Goal: Transaction & Acquisition: Purchase product/service

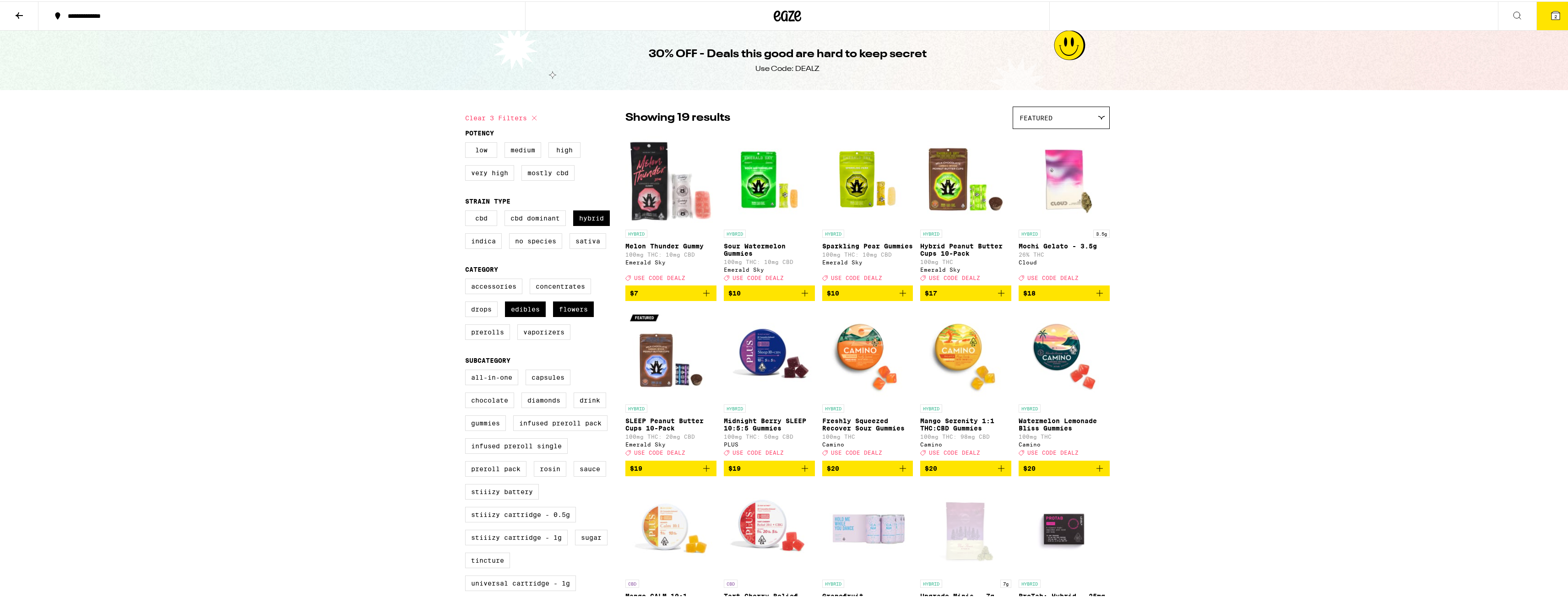
click at [1556, 13] on button "2" at bounding box center [1555, 15] width 39 height 28
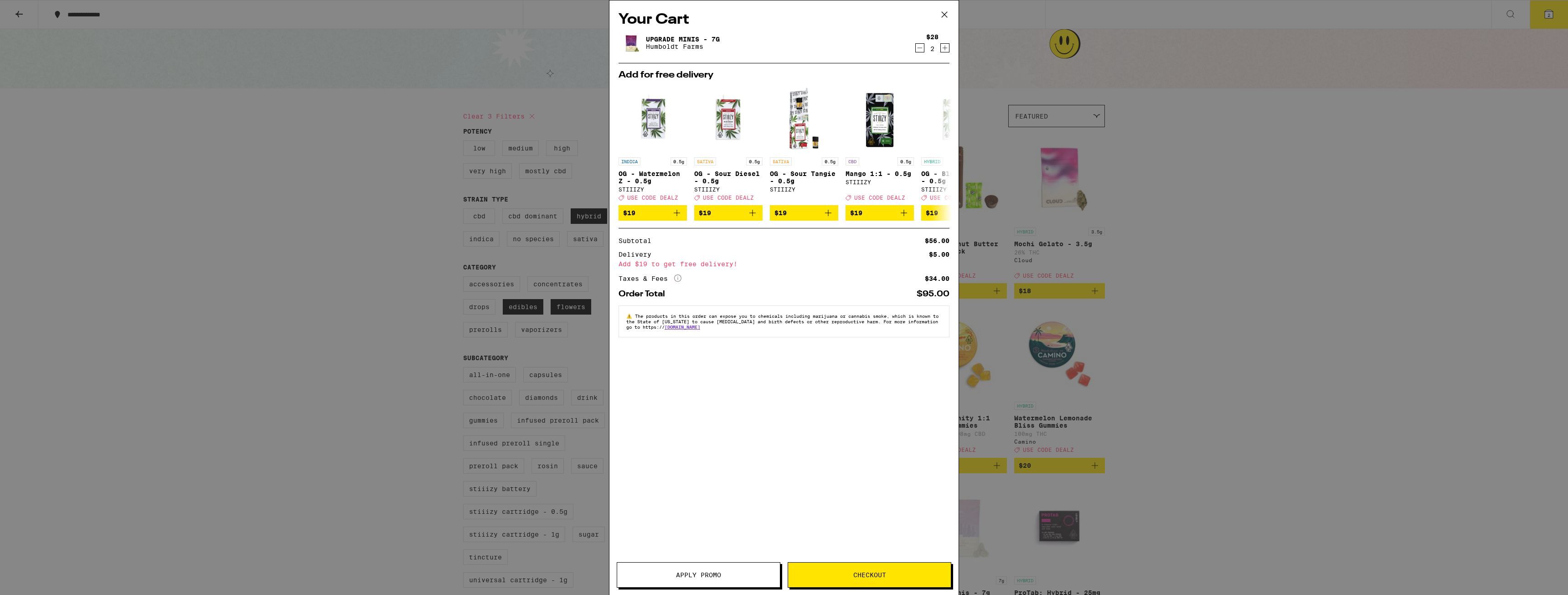
click at [721, 575] on span "Apply Promo" at bounding box center [698, 575] width 163 height 6
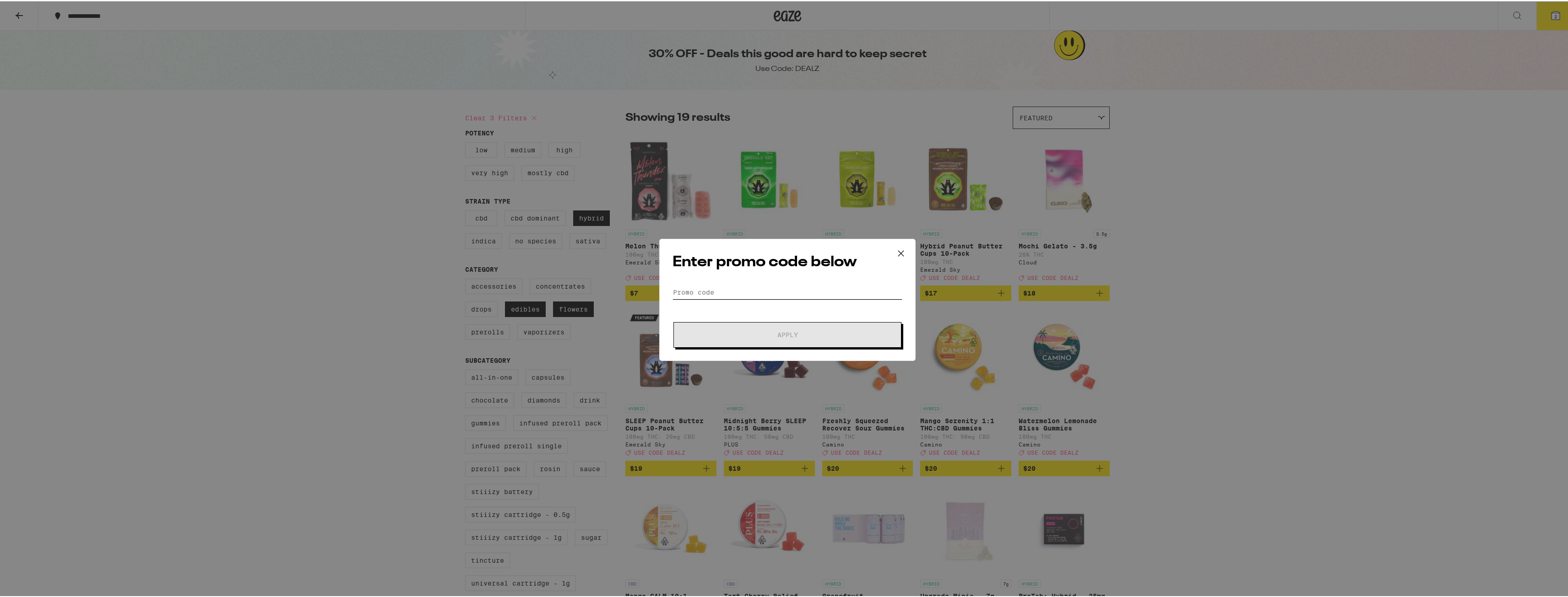
click at [783, 296] on input "Promo Code" at bounding box center [787, 291] width 230 height 13
type input "DEALZ"
click at [674, 321] on button "Apply" at bounding box center [787, 334] width 228 height 26
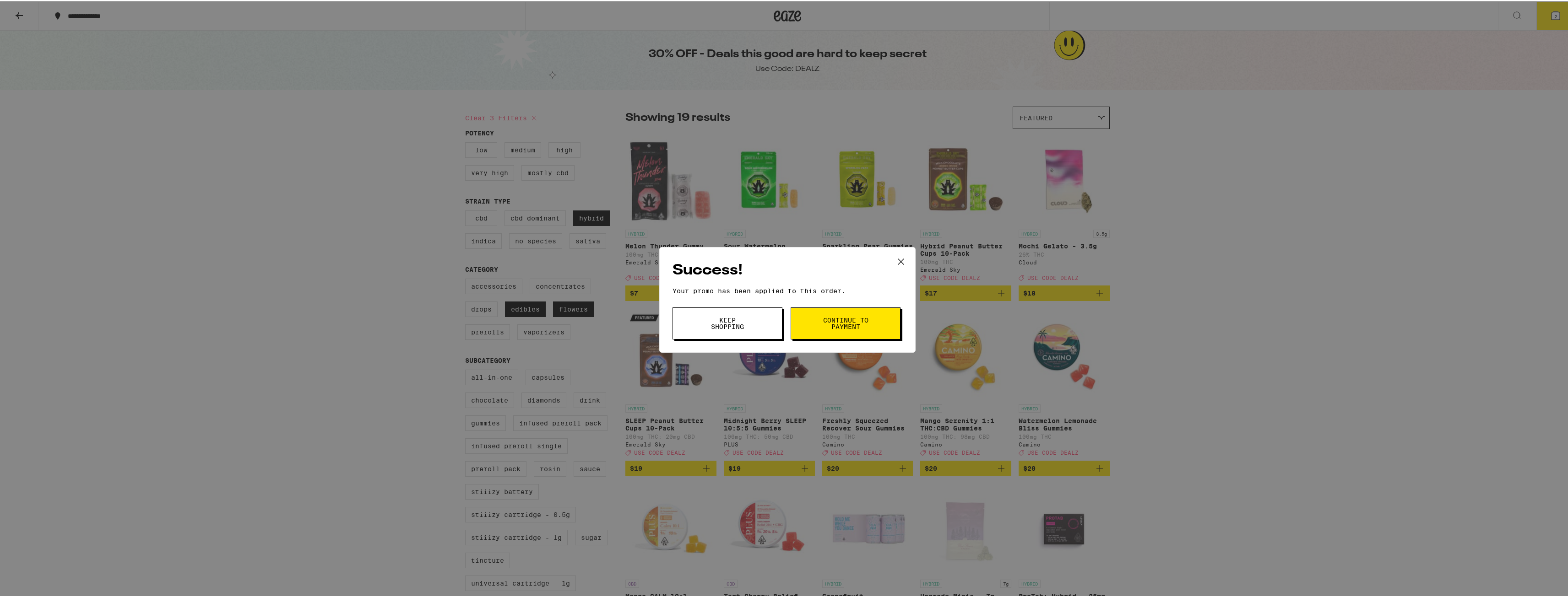
click at [833, 312] on button "Continue to payment" at bounding box center [845, 322] width 110 height 32
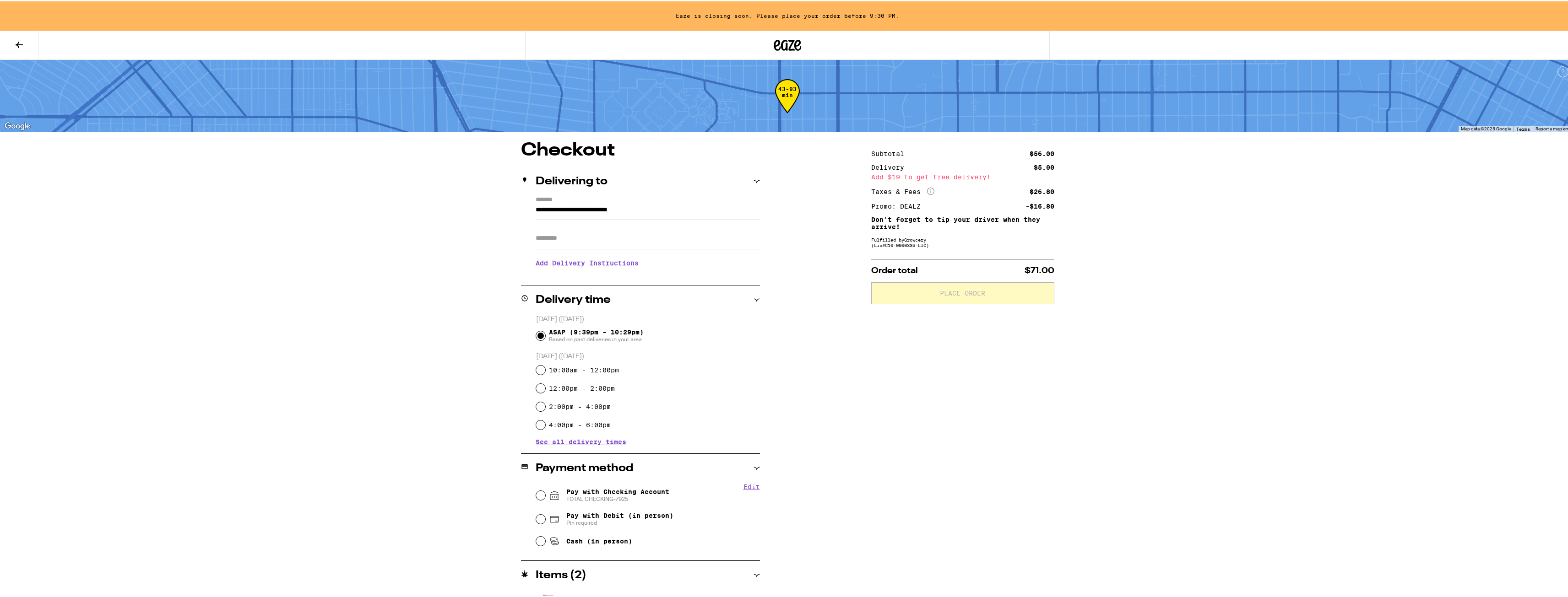
scroll to position [25, 0]
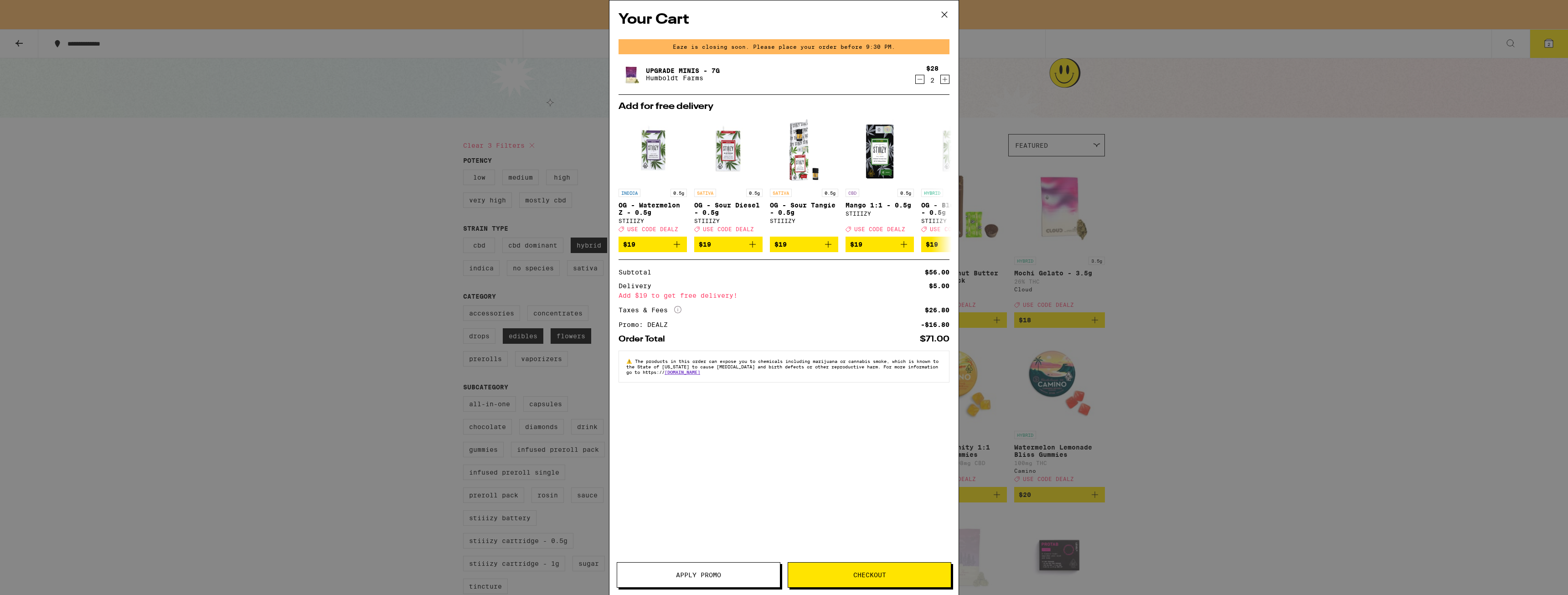
click at [940, 19] on icon at bounding box center [944, 15] width 13 height 13
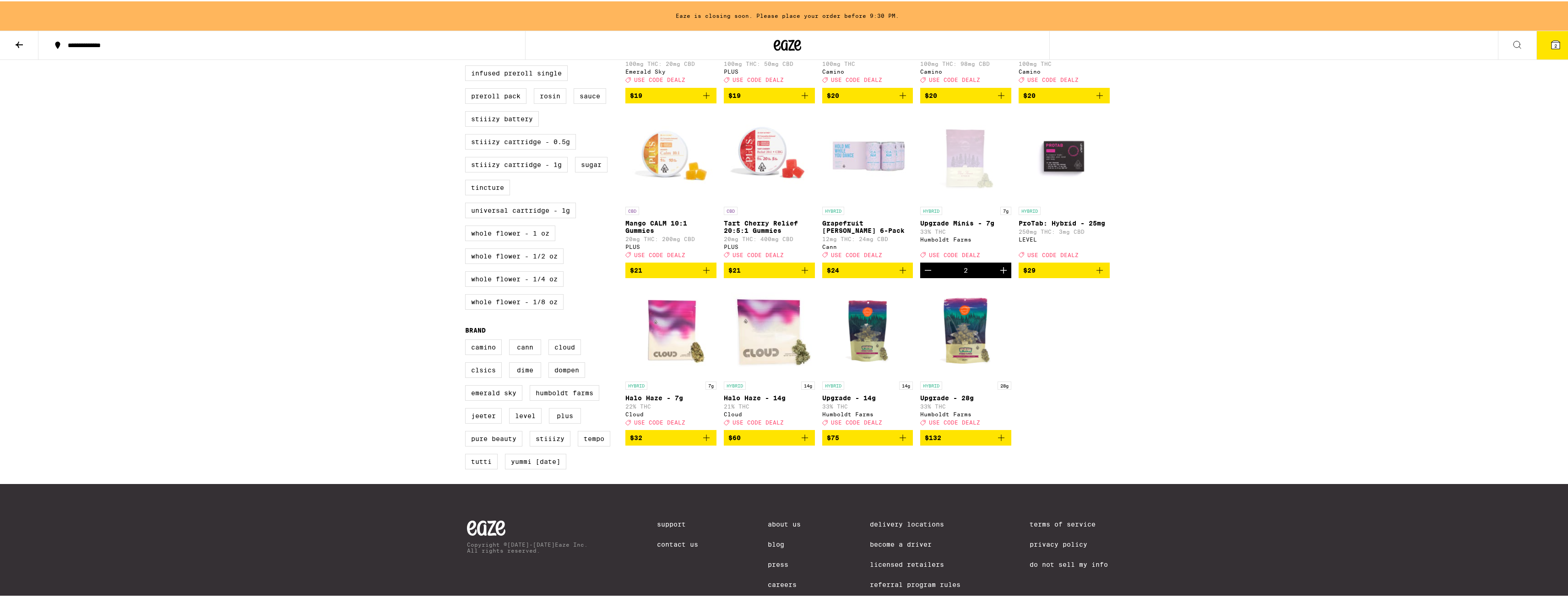
scroll to position [466, 0]
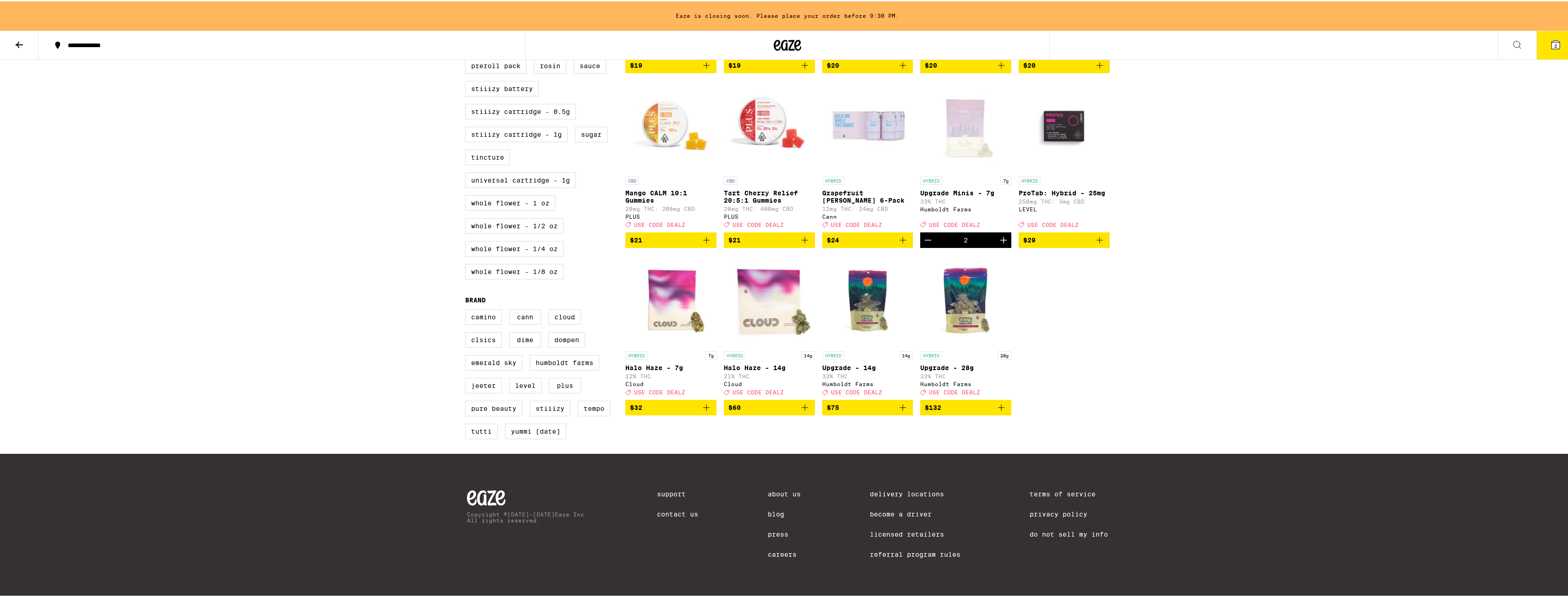
click at [927, 233] on icon "Decrement" at bounding box center [928, 239] width 11 height 11
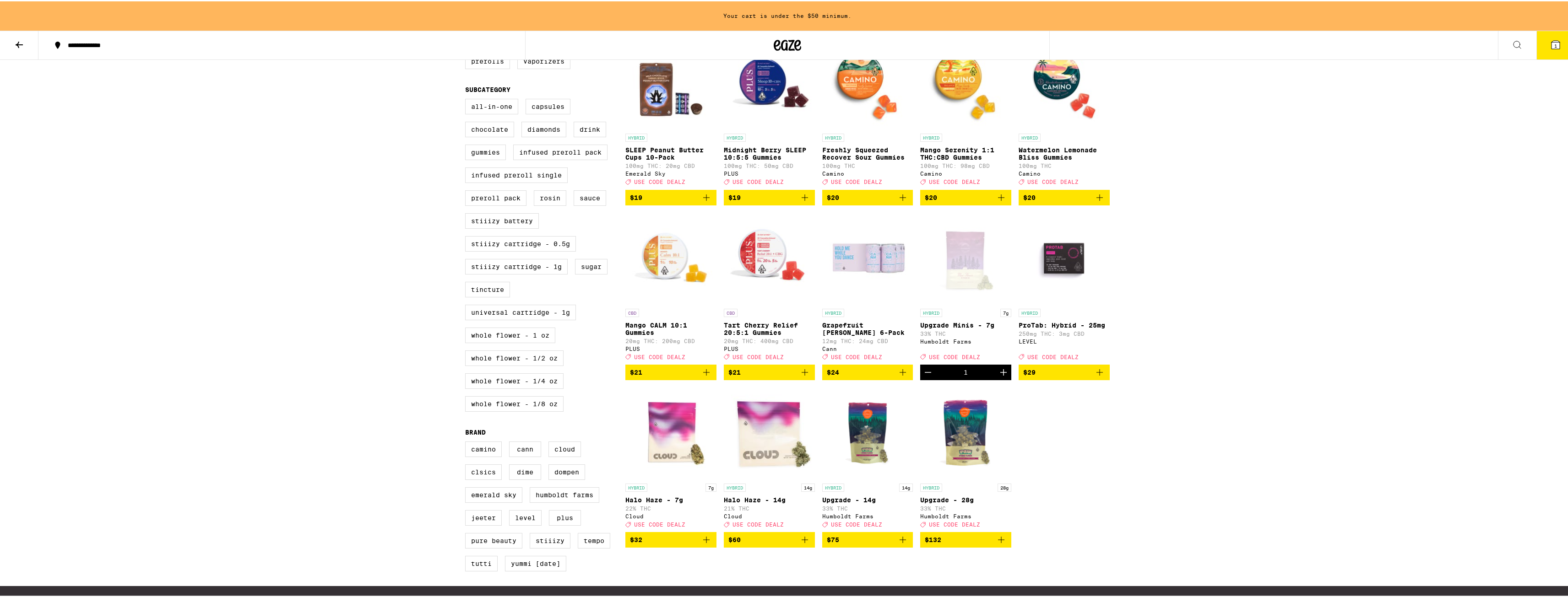
scroll to position [282, 0]
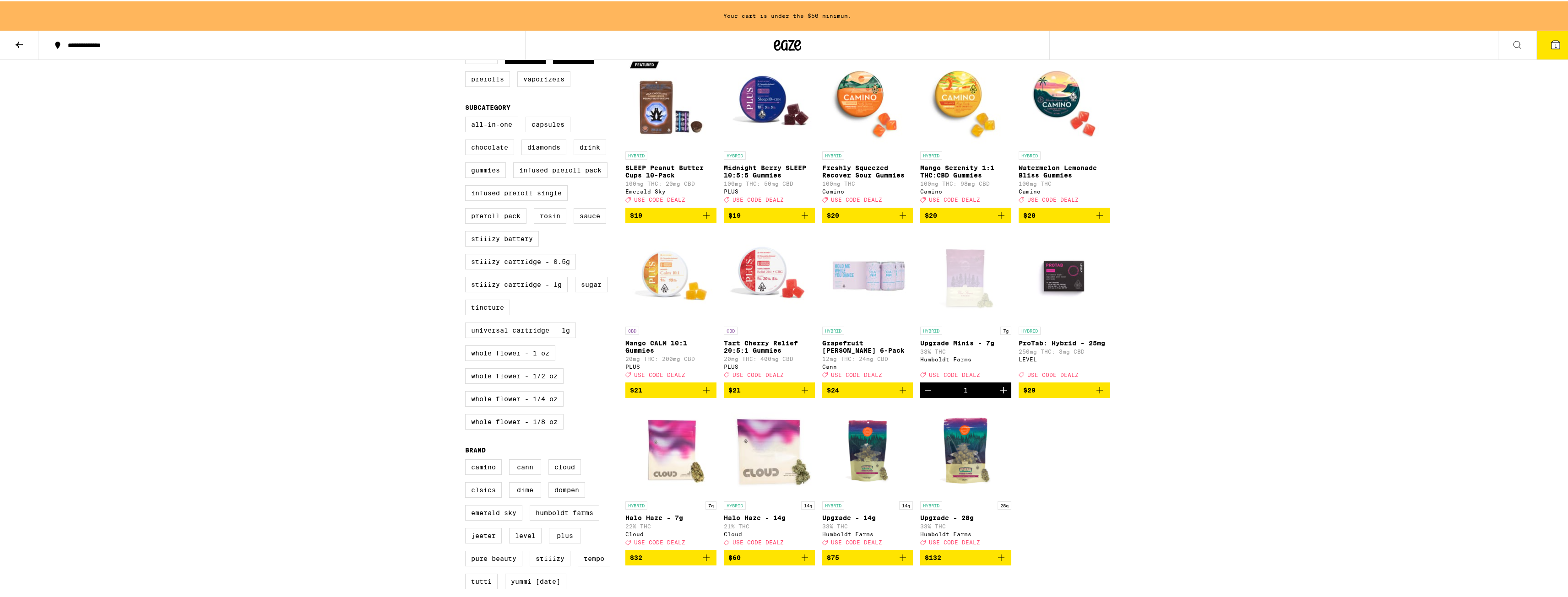
click at [1003, 394] on icon "Increment" at bounding box center [1003, 389] width 11 height 11
click at [1550, 45] on icon at bounding box center [1556, 43] width 11 height 11
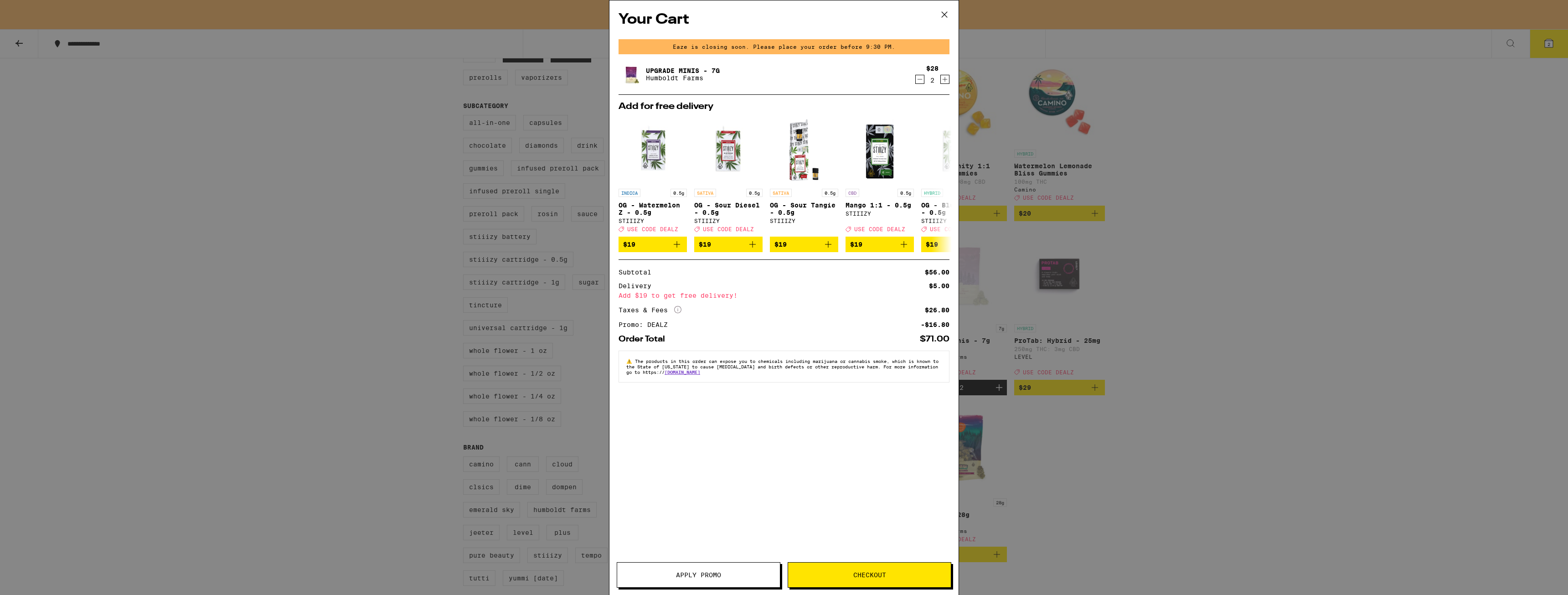
click at [945, 11] on icon at bounding box center [944, 15] width 13 height 13
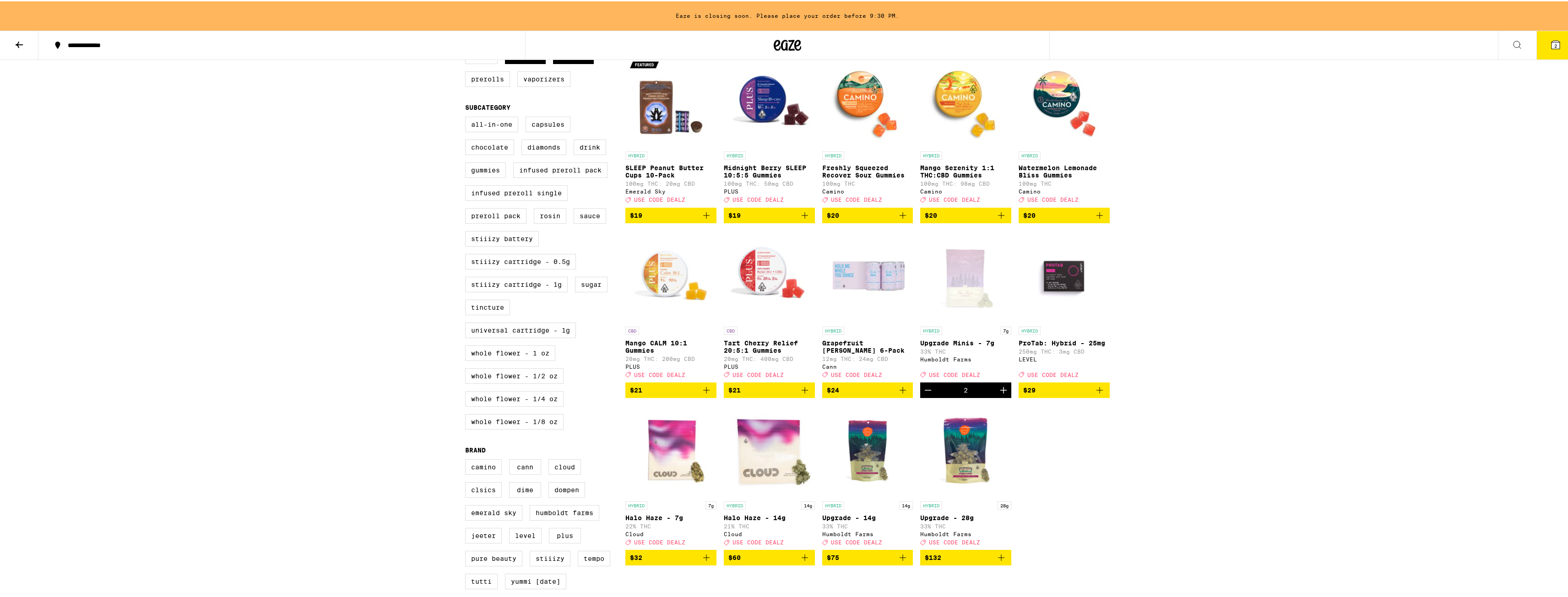
click at [1554, 46] on span "2" at bounding box center [1555, 44] width 2 height 5
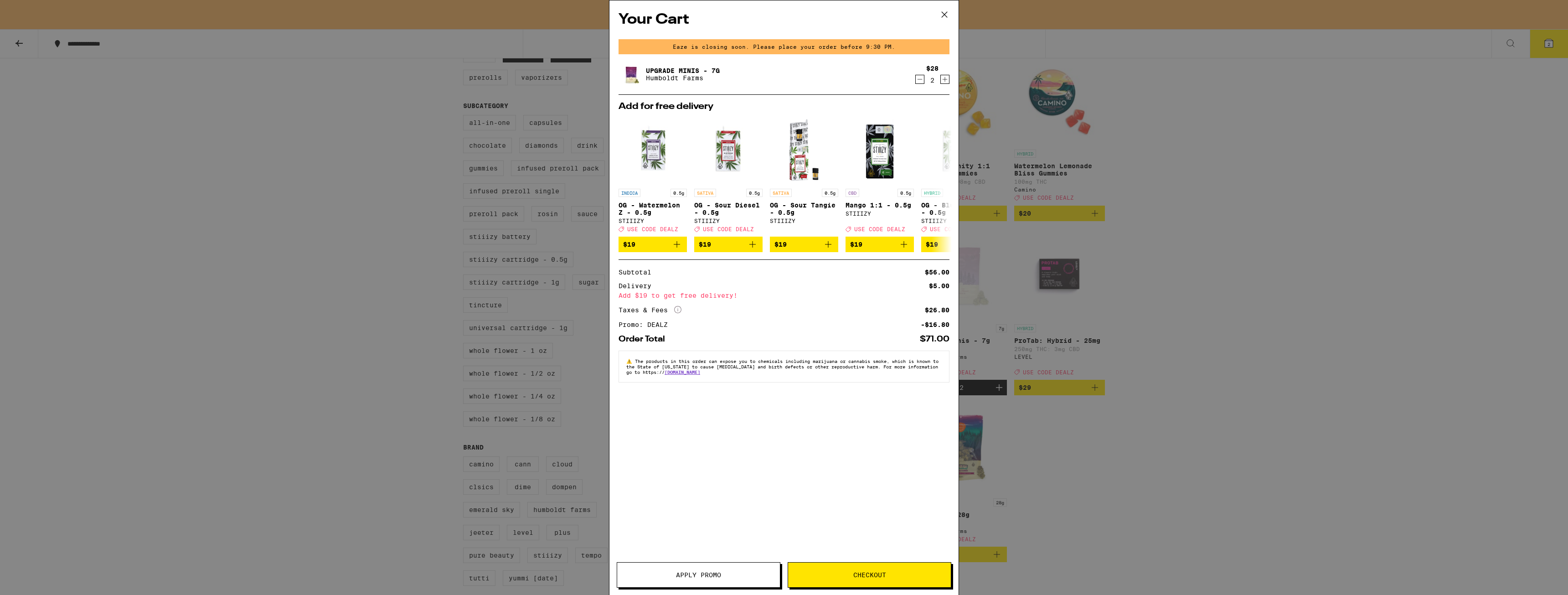
click at [941, 17] on icon at bounding box center [944, 15] width 13 height 13
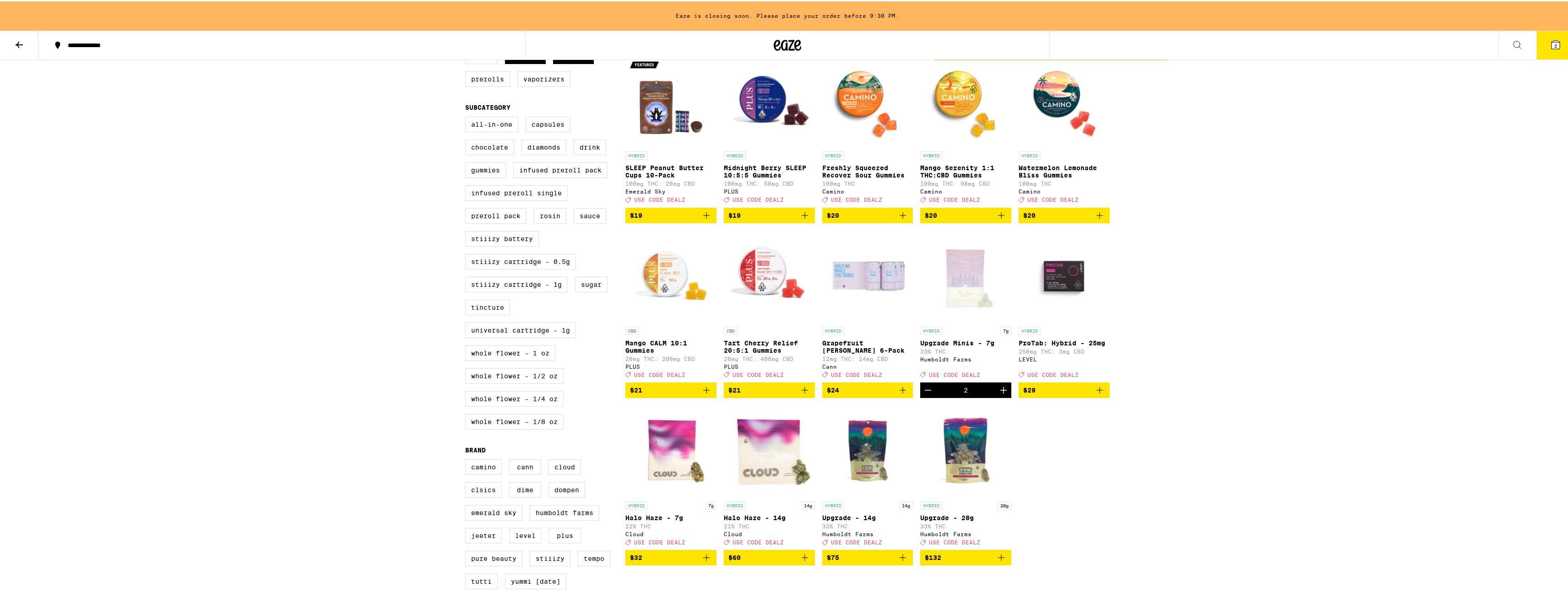
scroll to position [466, 0]
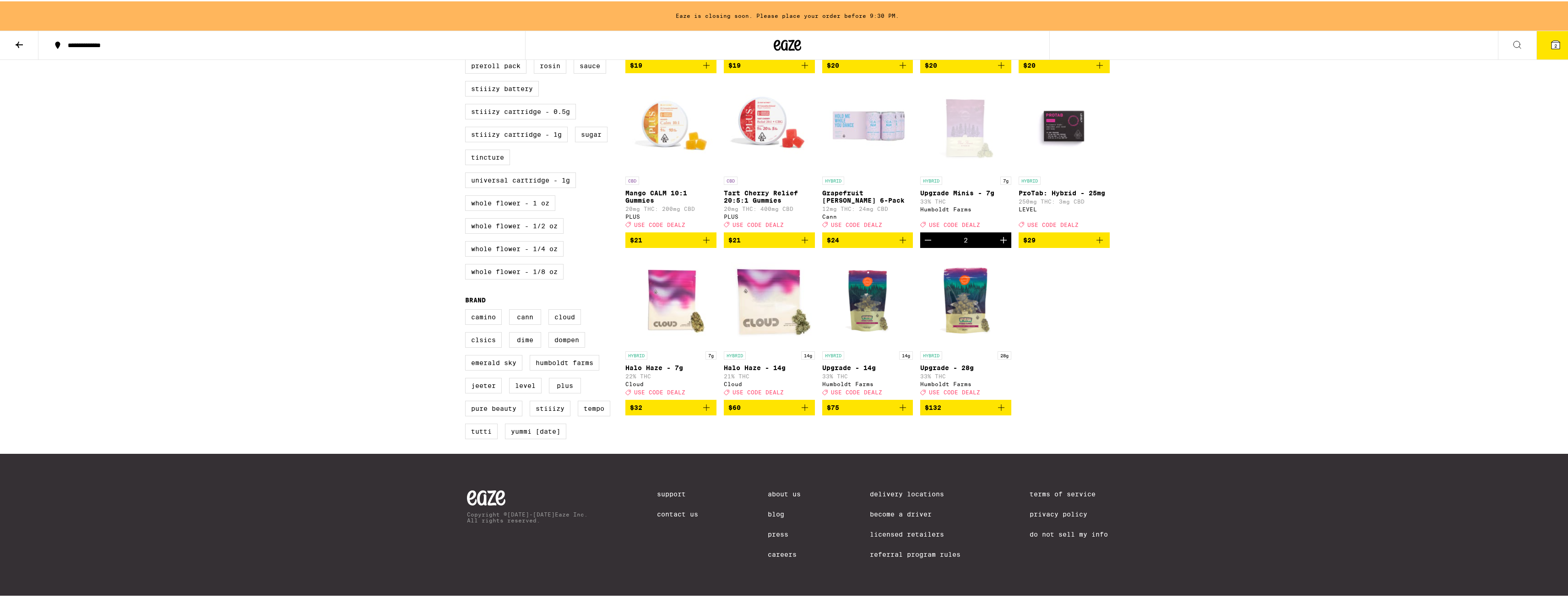
click at [985, 231] on div "2" at bounding box center [965, 238] width 91 height 15
click at [928, 233] on icon "Decrement" at bounding box center [928, 239] width 11 height 11
click at [926, 239] on icon "Decrement" at bounding box center [928, 239] width 6 height 0
click at [1000, 233] on icon "Add to bag" at bounding box center [1001, 239] width 11 height 11
click at [1000, 236] on icon "Increment" at bounding box center [1003, 239] width 6 height 6
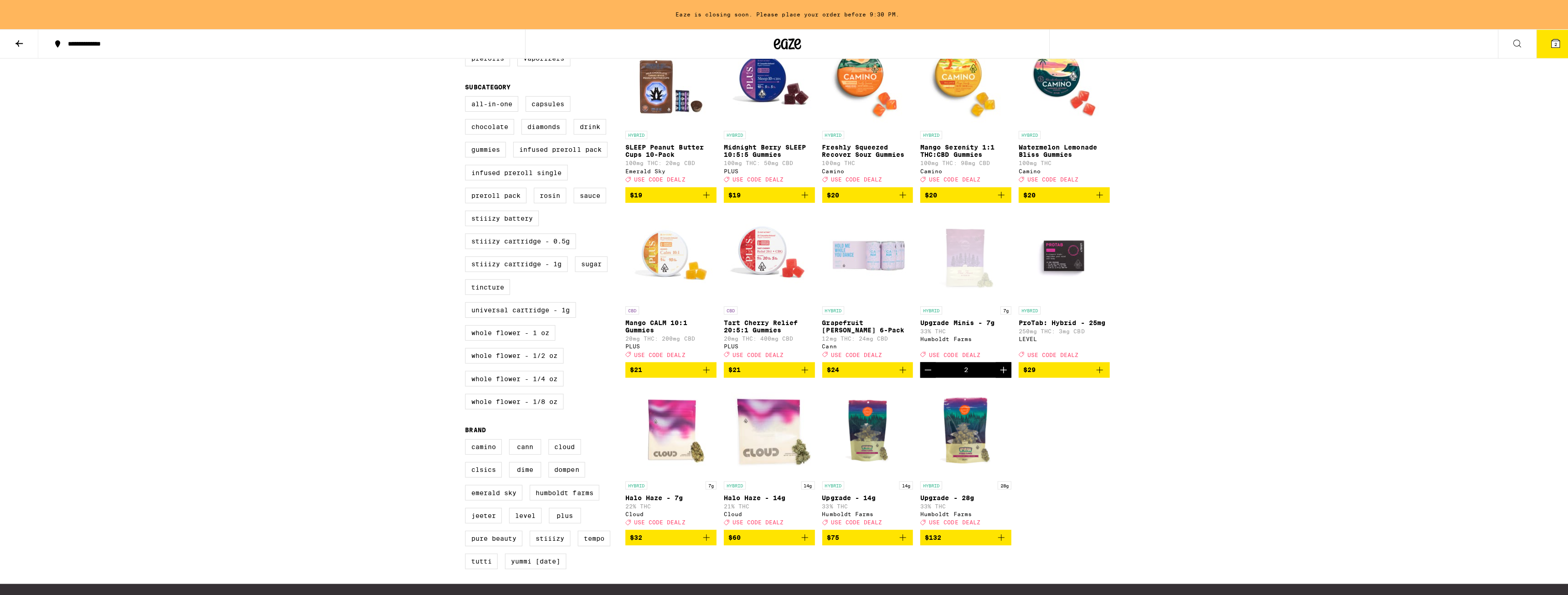
scroll to position [281, 0]
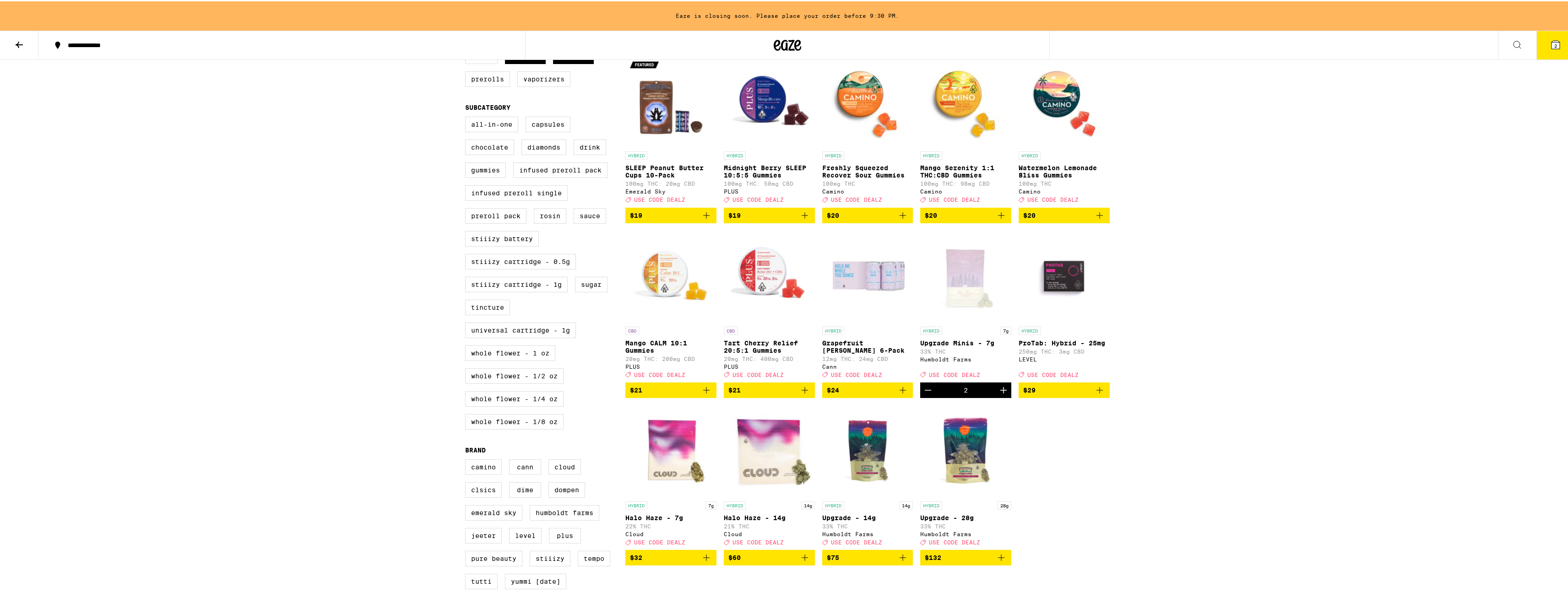
click at [1543, 50] on button "2" at bounding box center [1555, 44] width 39 height 28
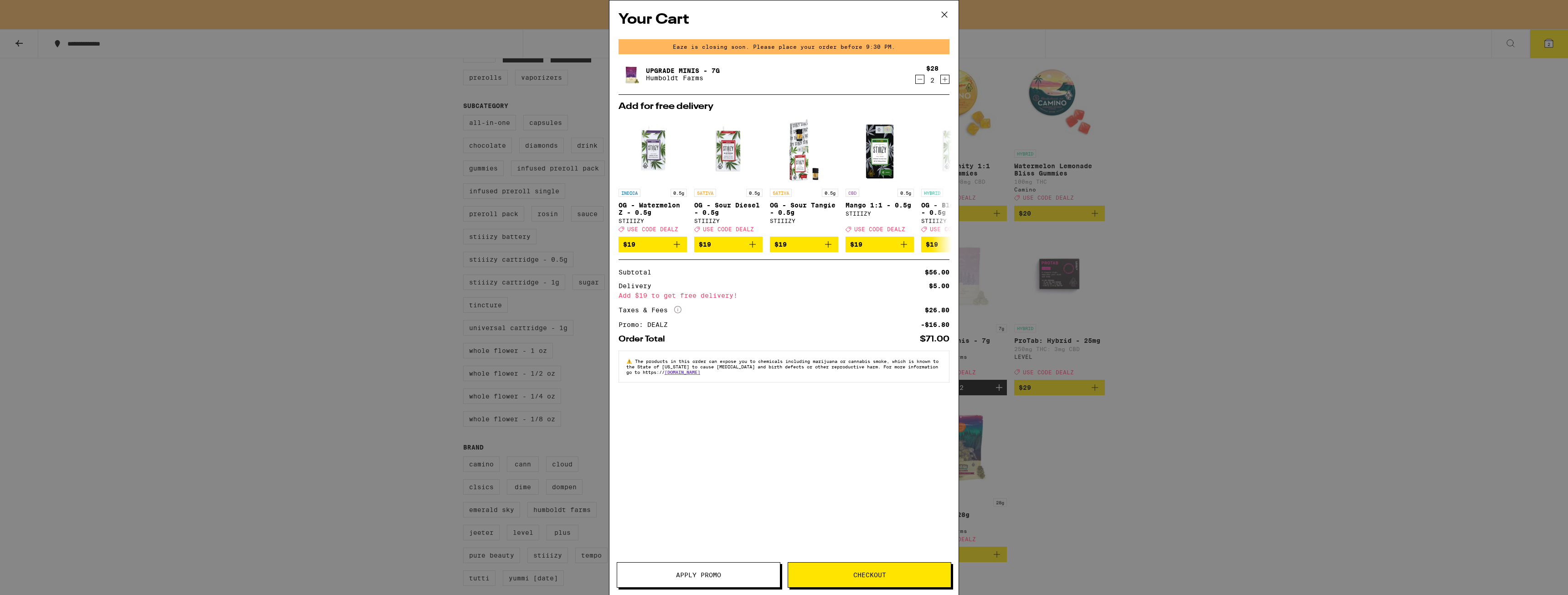
click at [941, 16] on icon at bounding box center [944, 15] width 13 height 13
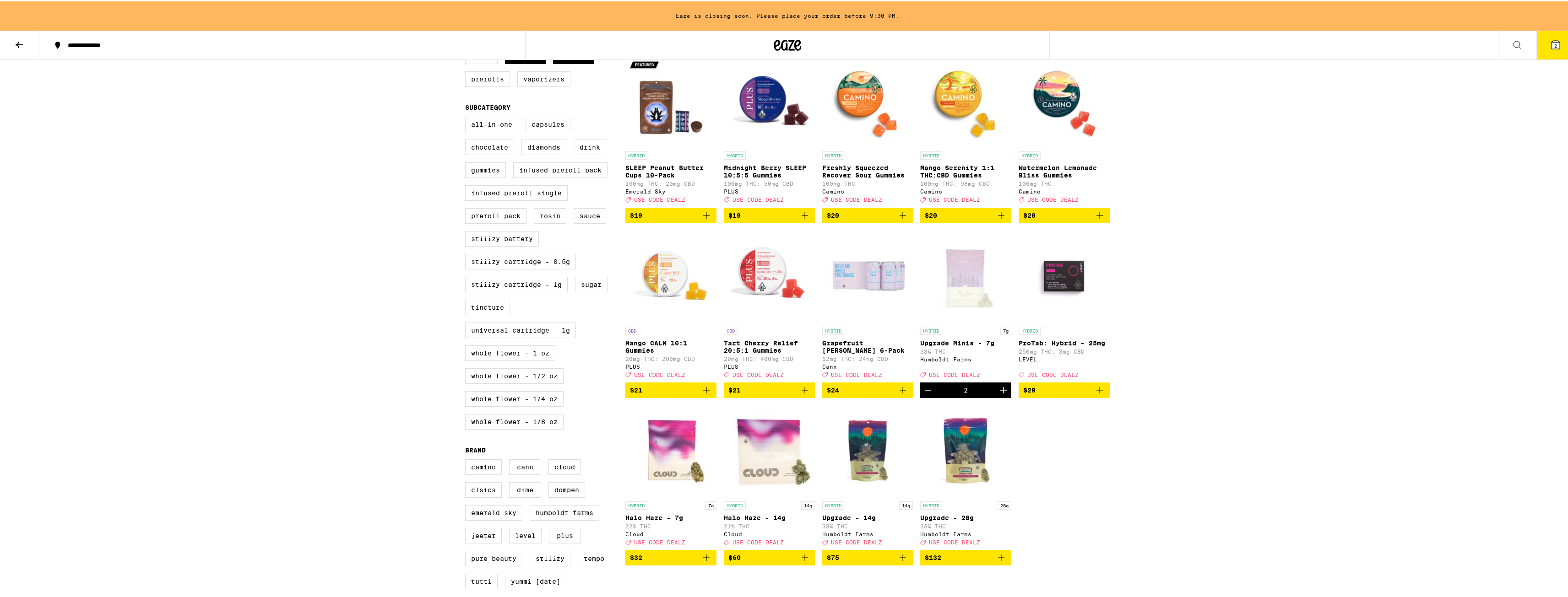
click at [1549, 35] on button "2" at bounding box center [1555, 44] width 39 height 28
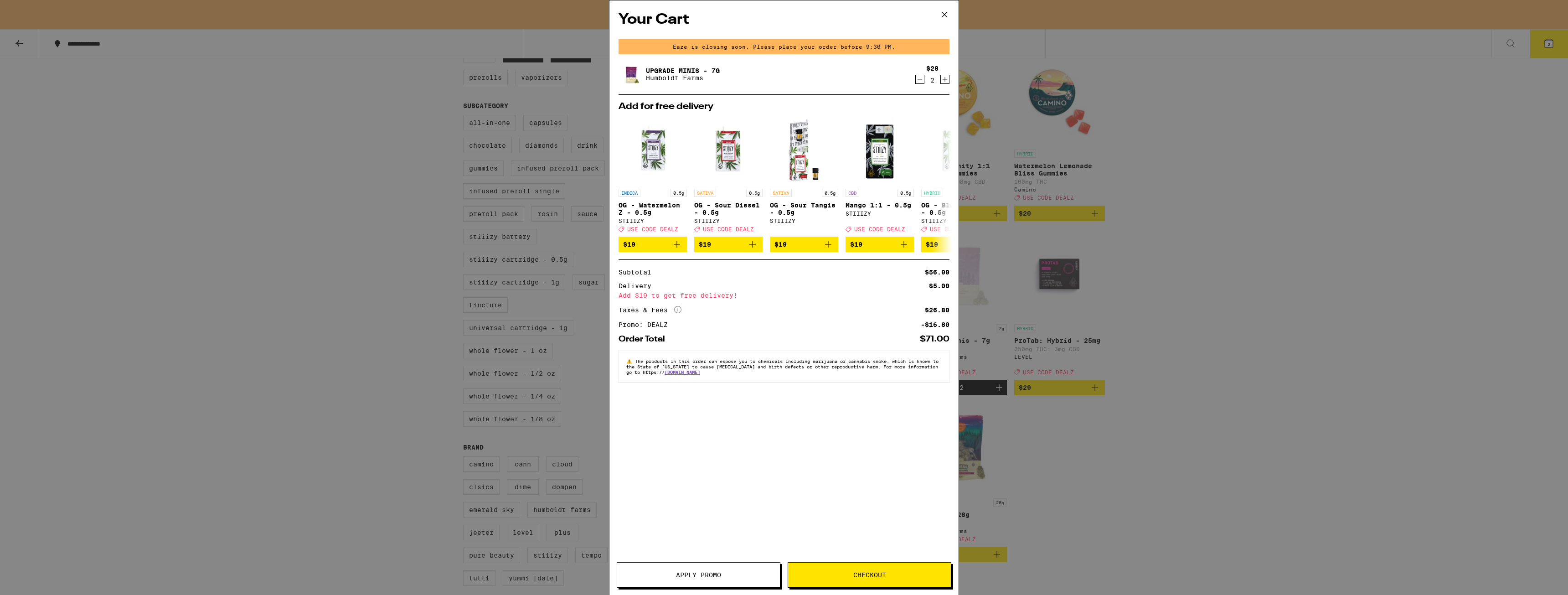
click at [679, 313] on icon "More Info" at bounding box center [678, 309] width 7 height 7
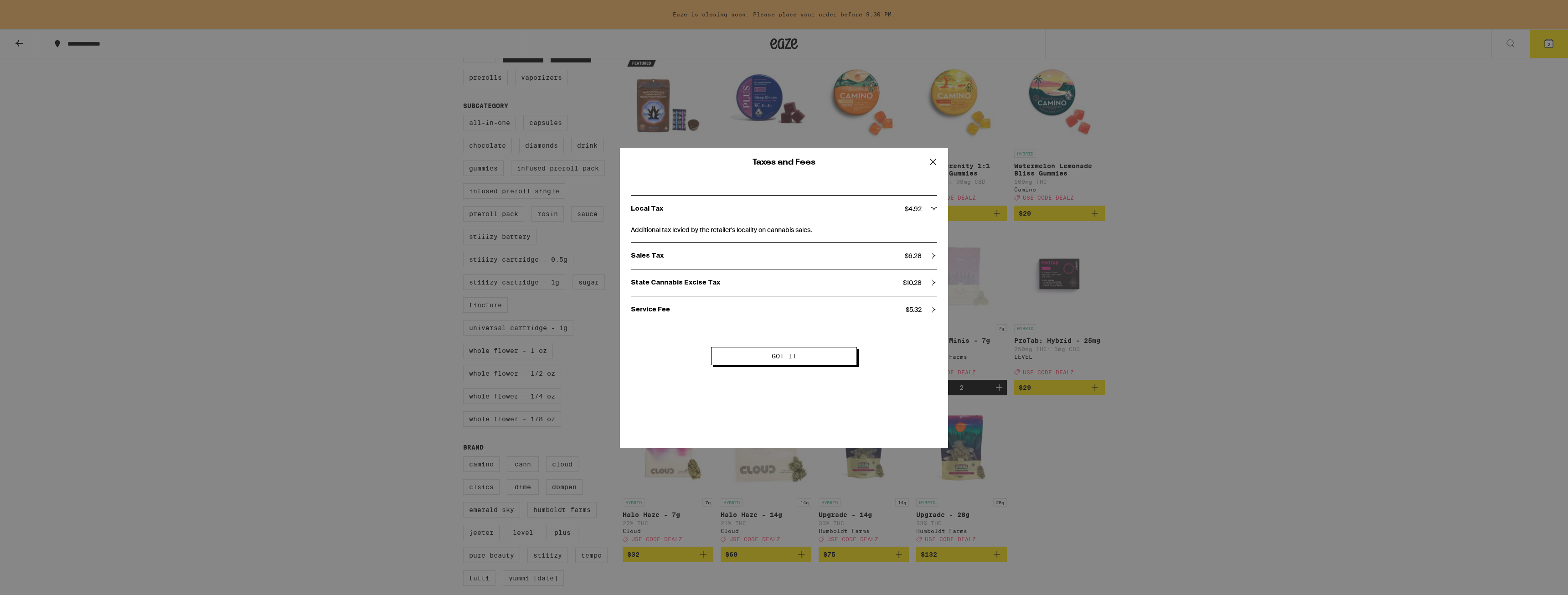
click at [937, 164] on icon at bounding box center [933, 162] width 13 height 13
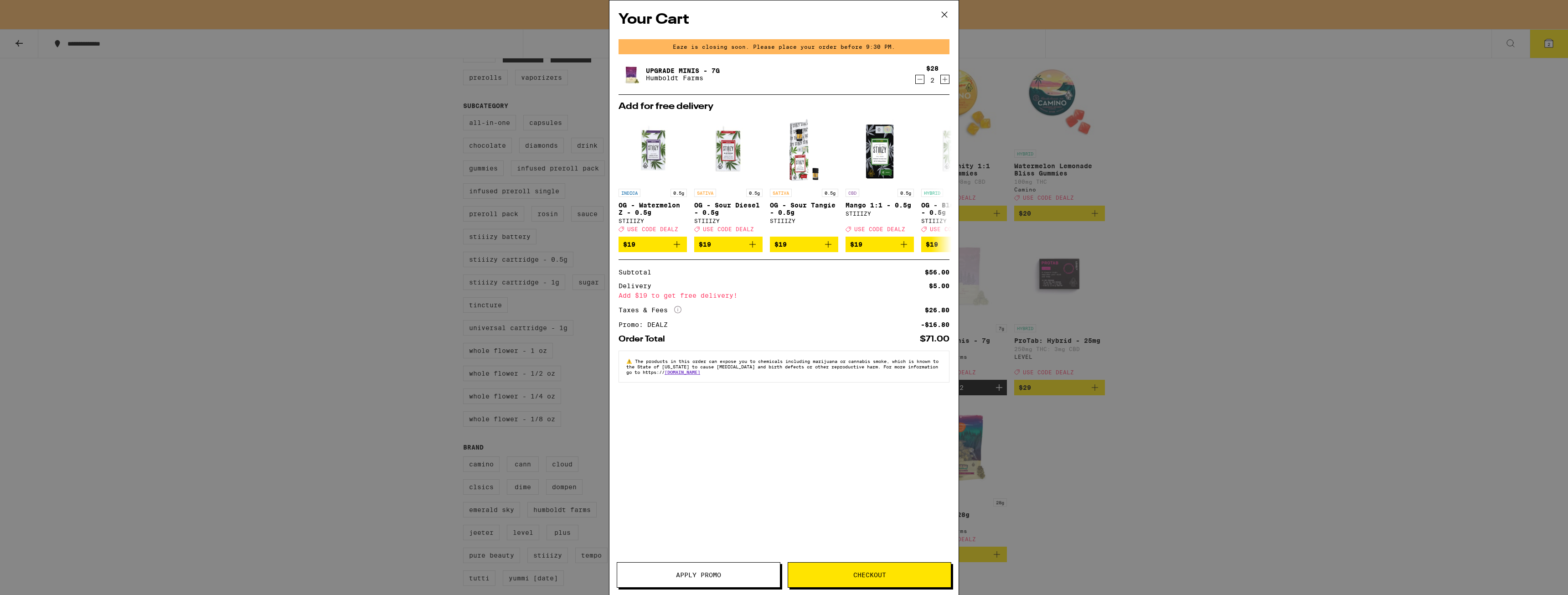
click at [858, 572] on span "Checkout" at bounding box center [870, 575] width 33 height 6
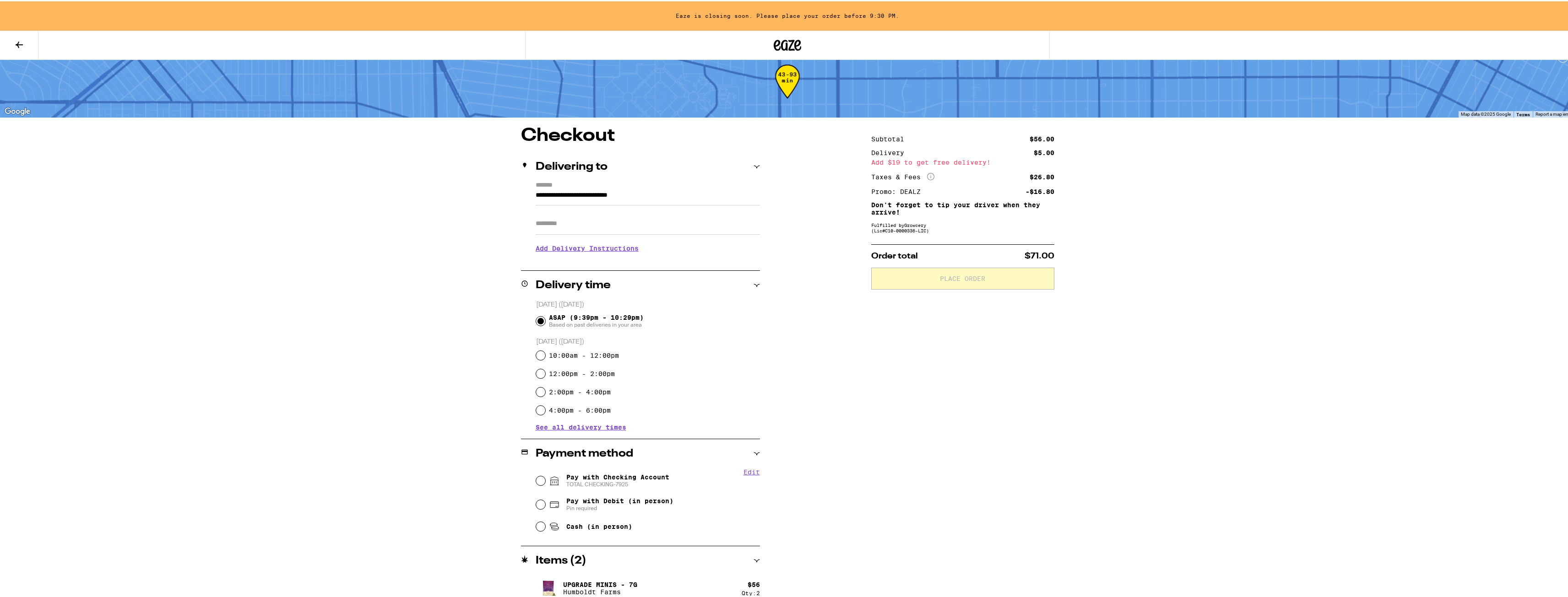
scroll to position [25, 0]
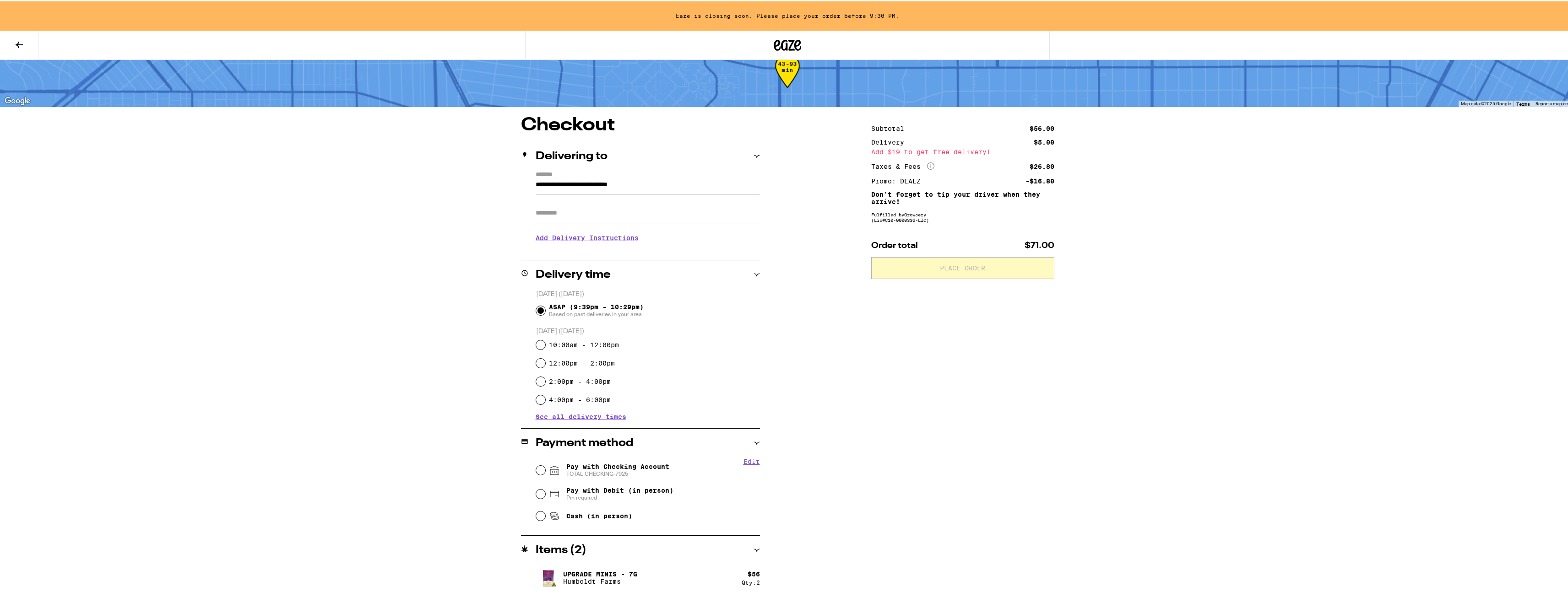
click at [643, 214] on input "Apt/Suite" at bounding box center [647, 212] width 224 height 22
click at [888, 373] on div "Subtotal $56.00 Delivery $5.00 Add $19 to get free delivery! Taxes & Fees More …" at bounding box center [963, 356] width 183 height 482
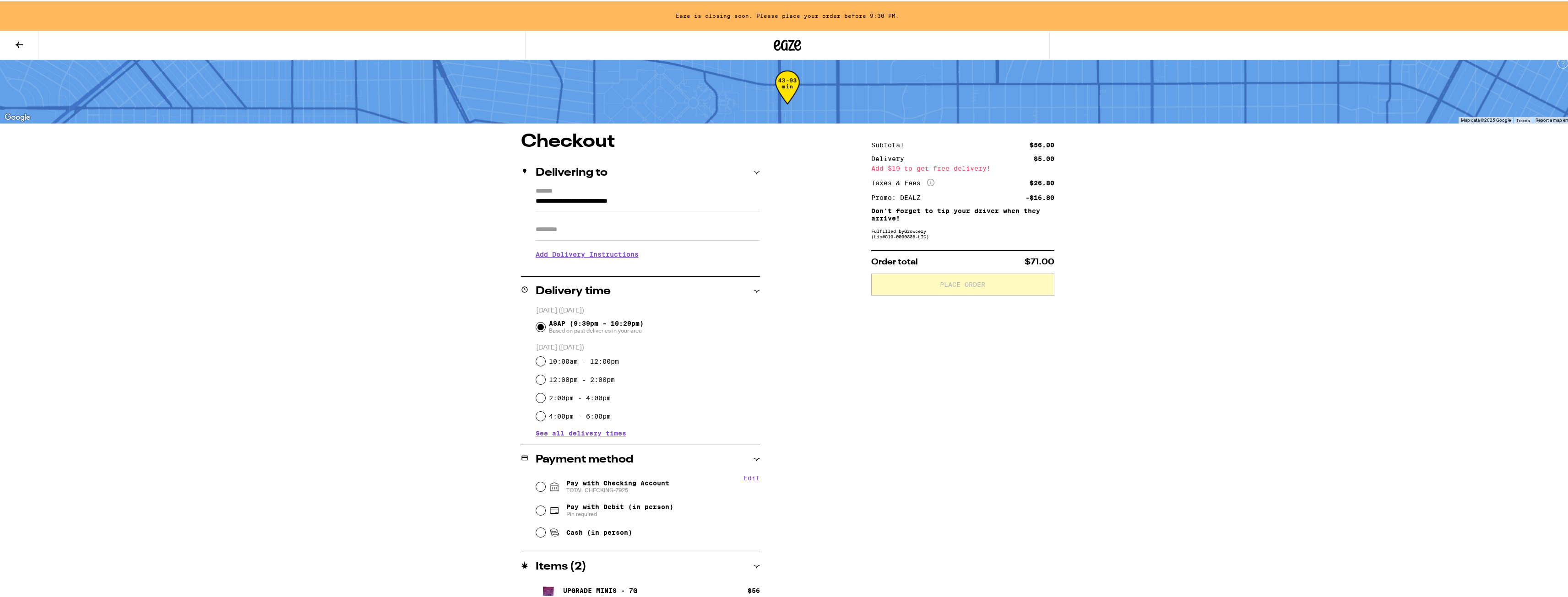
scroll to position [0, 0]
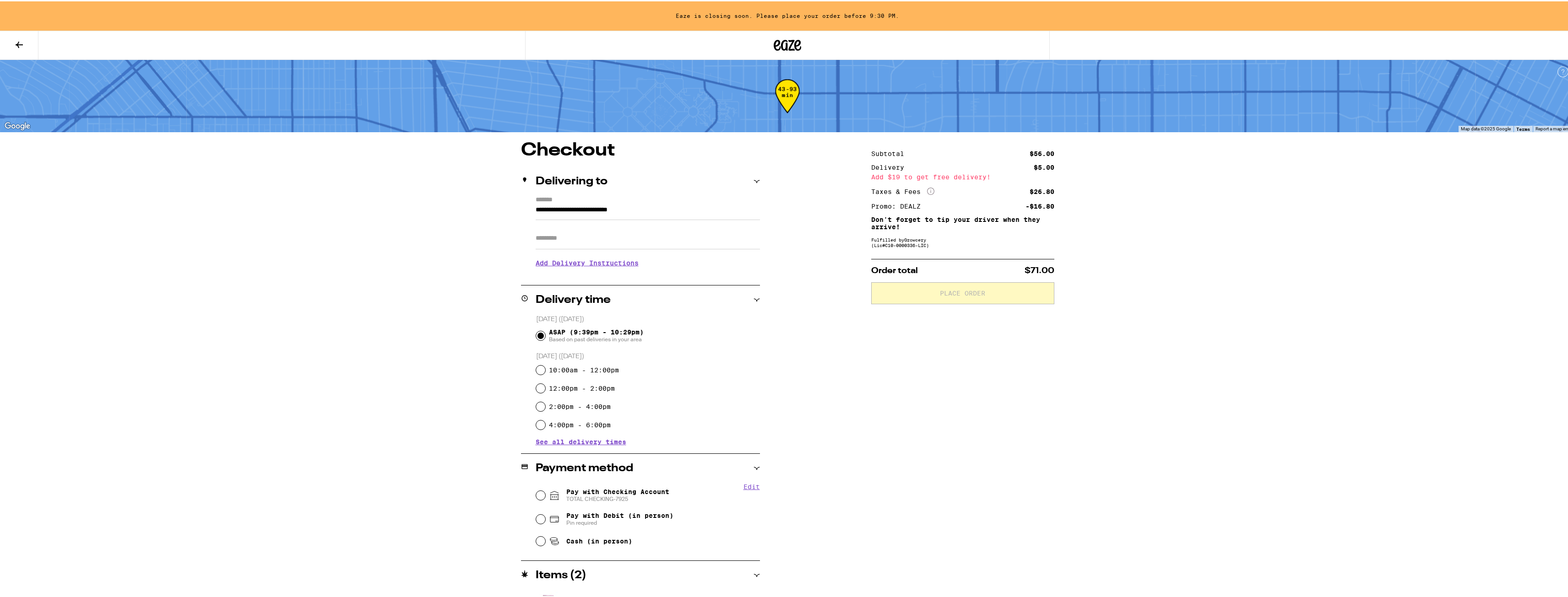
click at [498, 360] on div "**********" at bounding box center [787, 381] width 659 height 482
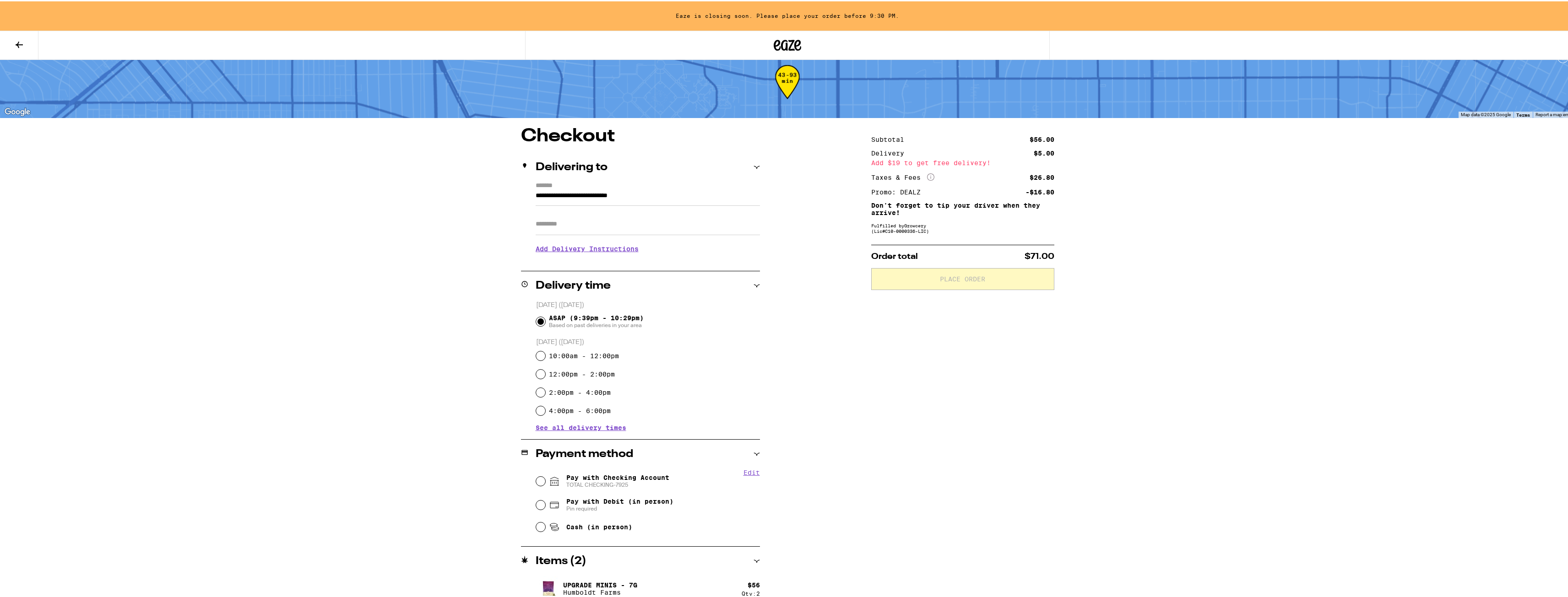
scroll to position [25, 0]
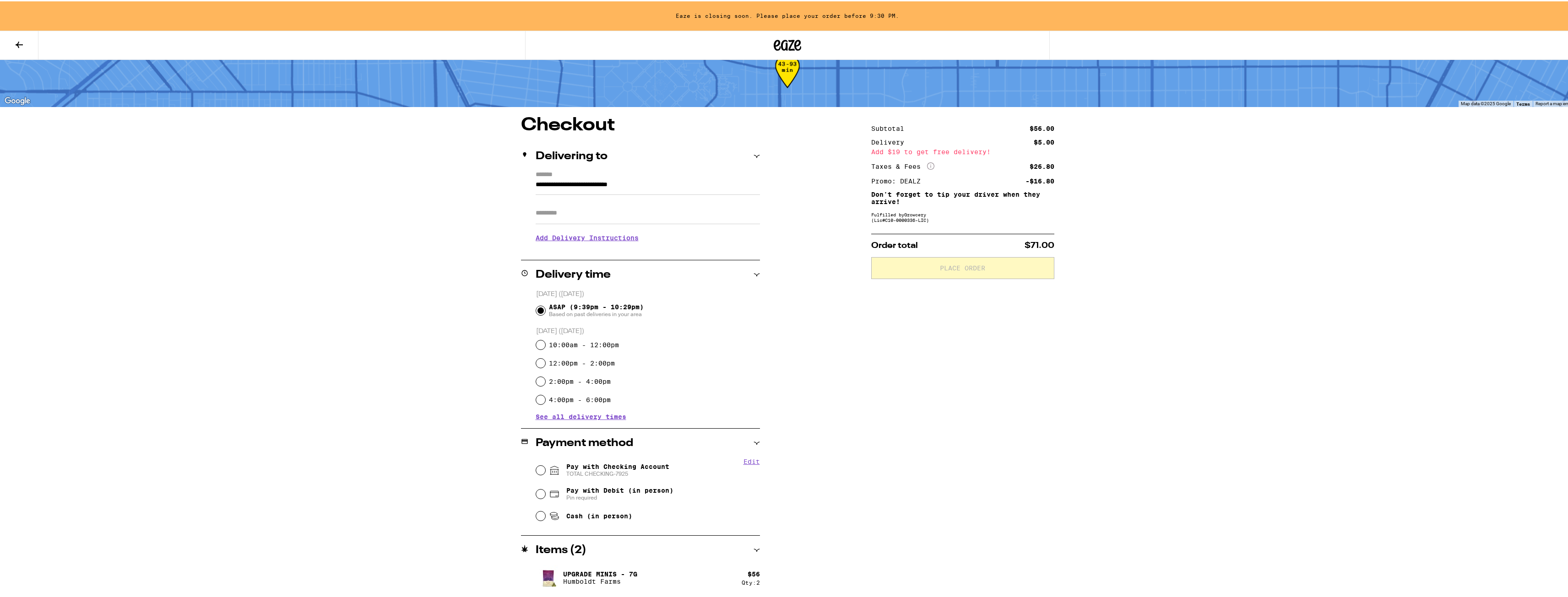
click at [1294, 191] on div "**********" at bounding box center [787, 286] width 1575 height 622
drag, startPoint x: 1195, startPoint y: 440, endPoint x: 1133, endPoint y: 467, distance: 67.6
click at [1195, 440] on div "**********" at bounding box center [787, 286] width 1575 height 622
drag, startPoint x: 1492, startPoint y: 540, endPoint x: 1496, endPoint y: 535, distance: 6.4
click at [1501, 537] on div "**********" at bounding box center [787, 286] width 1575 height 622
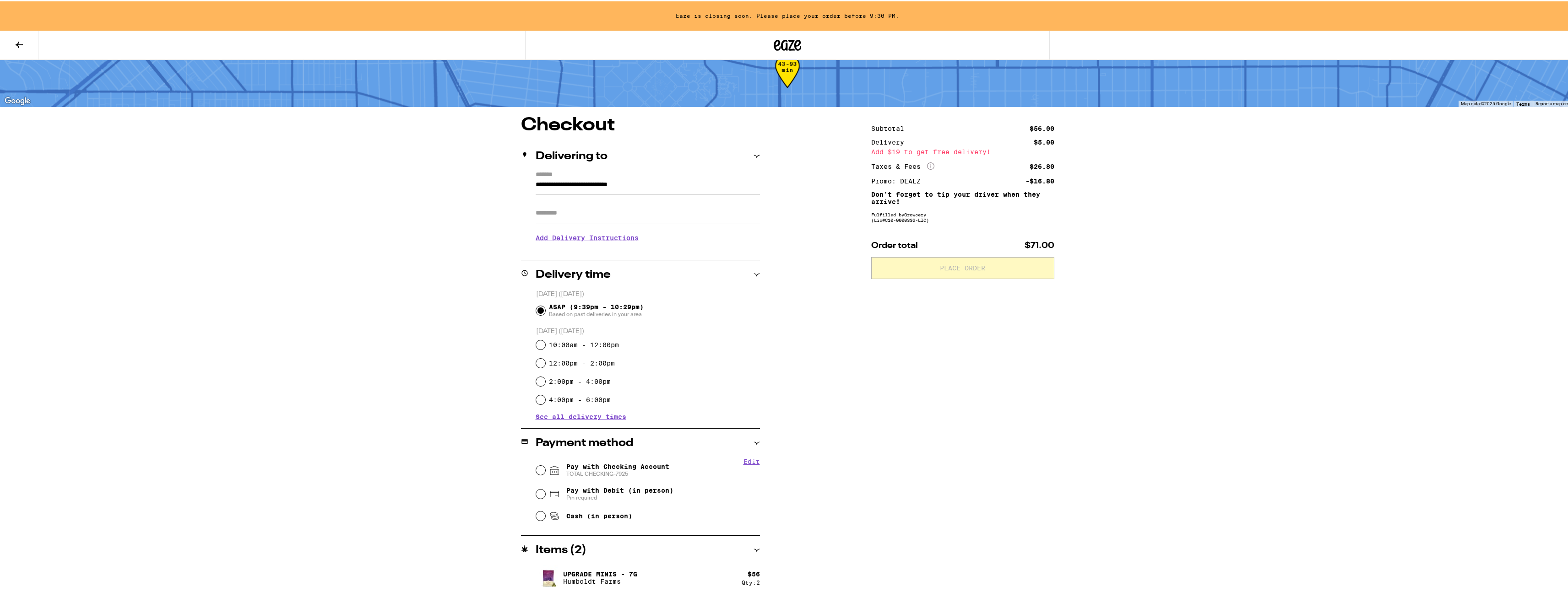
click at [1358, 512] on div "**********" at bounding box center [787, 286] width 1575 height 622
click at [537, 467] on input "Pay with Checking Account TOTAL CHECKING-7925" at bounding box center [540, 469] width 9 height 9
radio input "true"
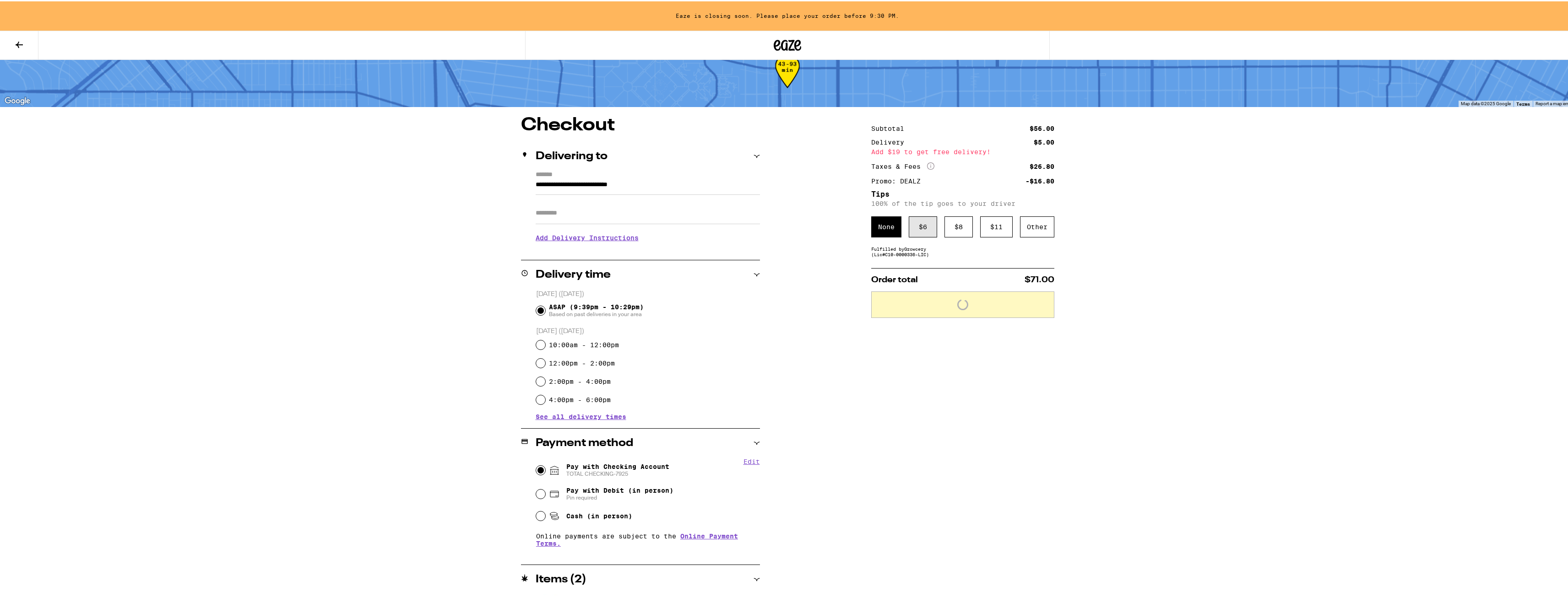
click at [915, 224] on div "$ 6" at bounding box center [922, 225] width 28 height 21
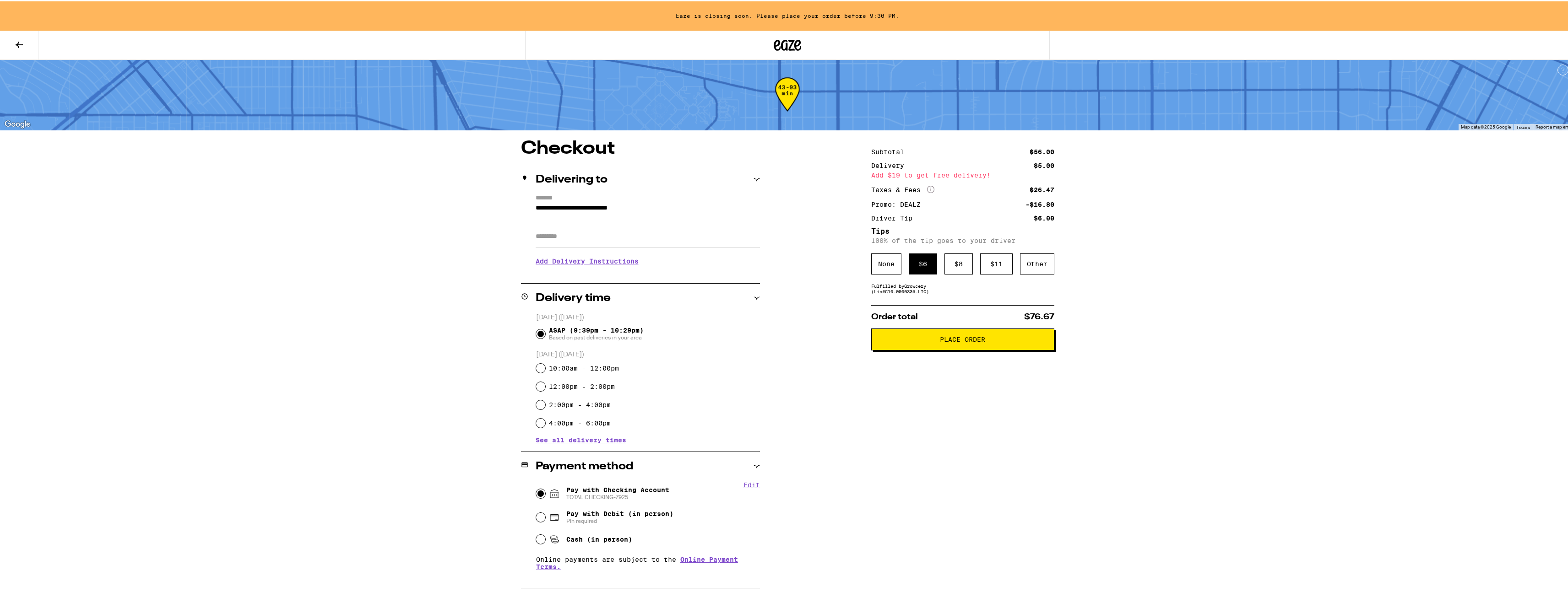
scroll to position [54, 0]
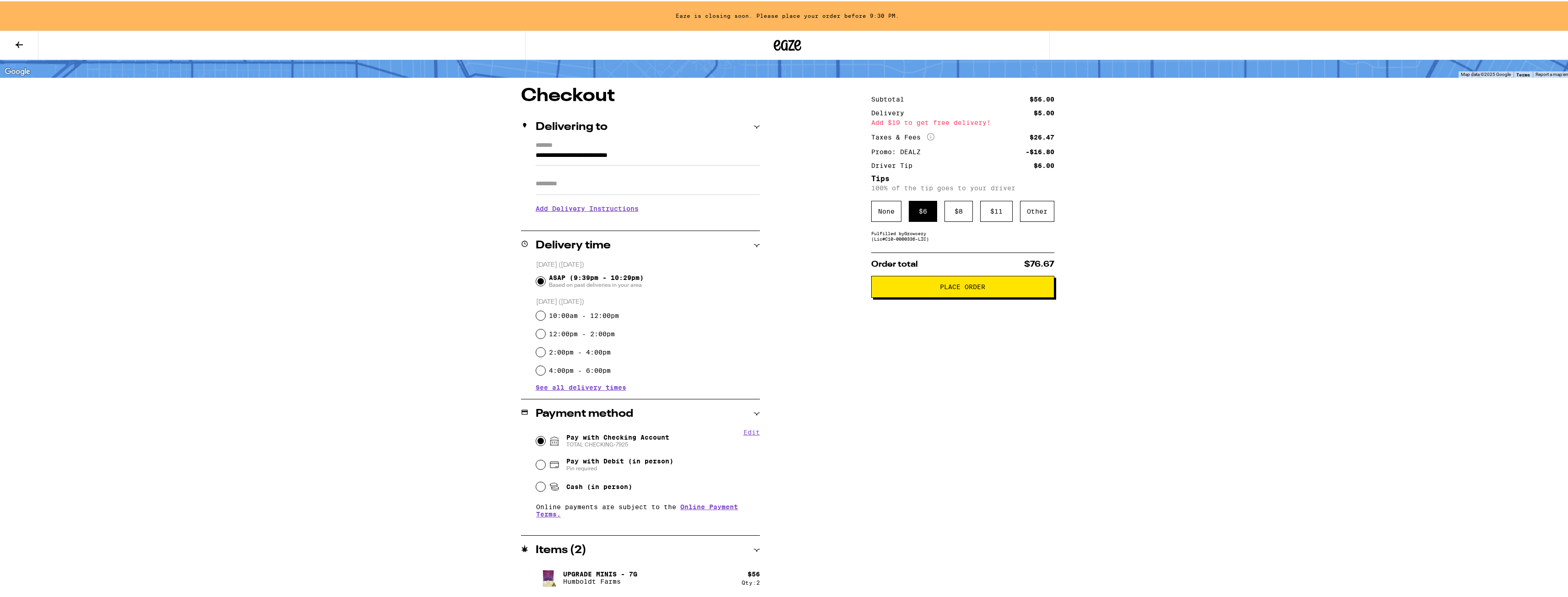
drag, startPoint x: 332, startPoint y: 376, endPoint x: 344, endPoint y: 453, distance: 77.9
click at [301, 201] on div "**********" at bounding box center [787, 271] width 1575 height 651
click at [462, 268] on div "**********" at bounding box center [787, 341] width 659 height 511
click at [458, 251] on div "**********" at bounding box center [787, 341] width 659 height 511
click at [954, 293] on button "Place Order" at bounding box center [963, 285] width 183 height 22
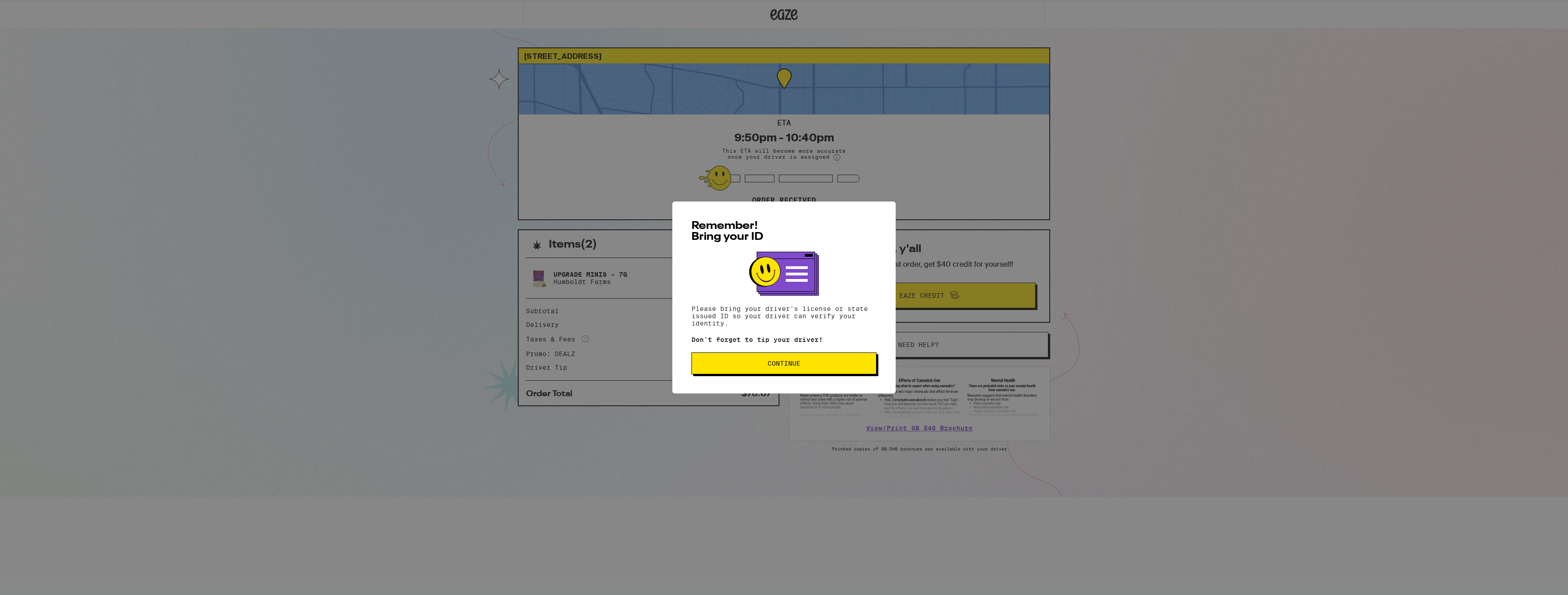
click at [772, 367] on span "Continue" at bounding box center [784, 364] width 33 height 6
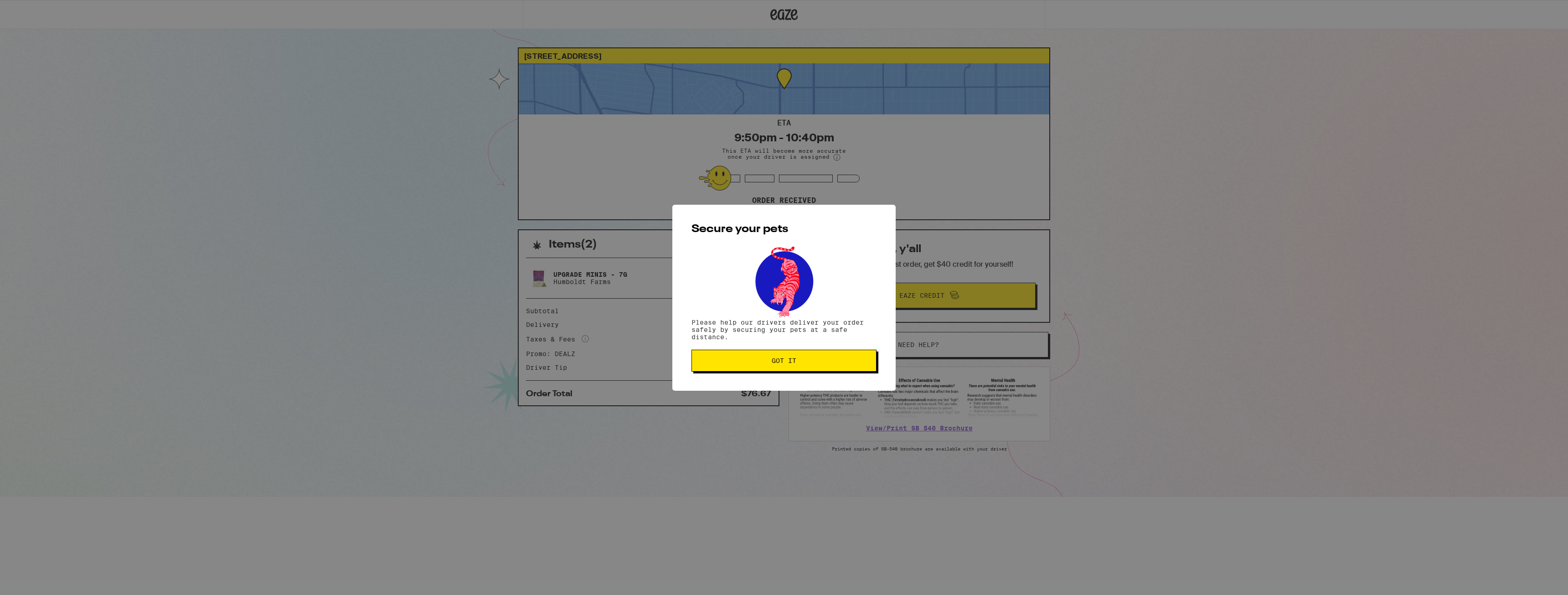
click at [771, 369] on button "Got it" at bounding box center [784, 361] width 185 height 22
